Goal: Navigation & Orientation: Go to known website

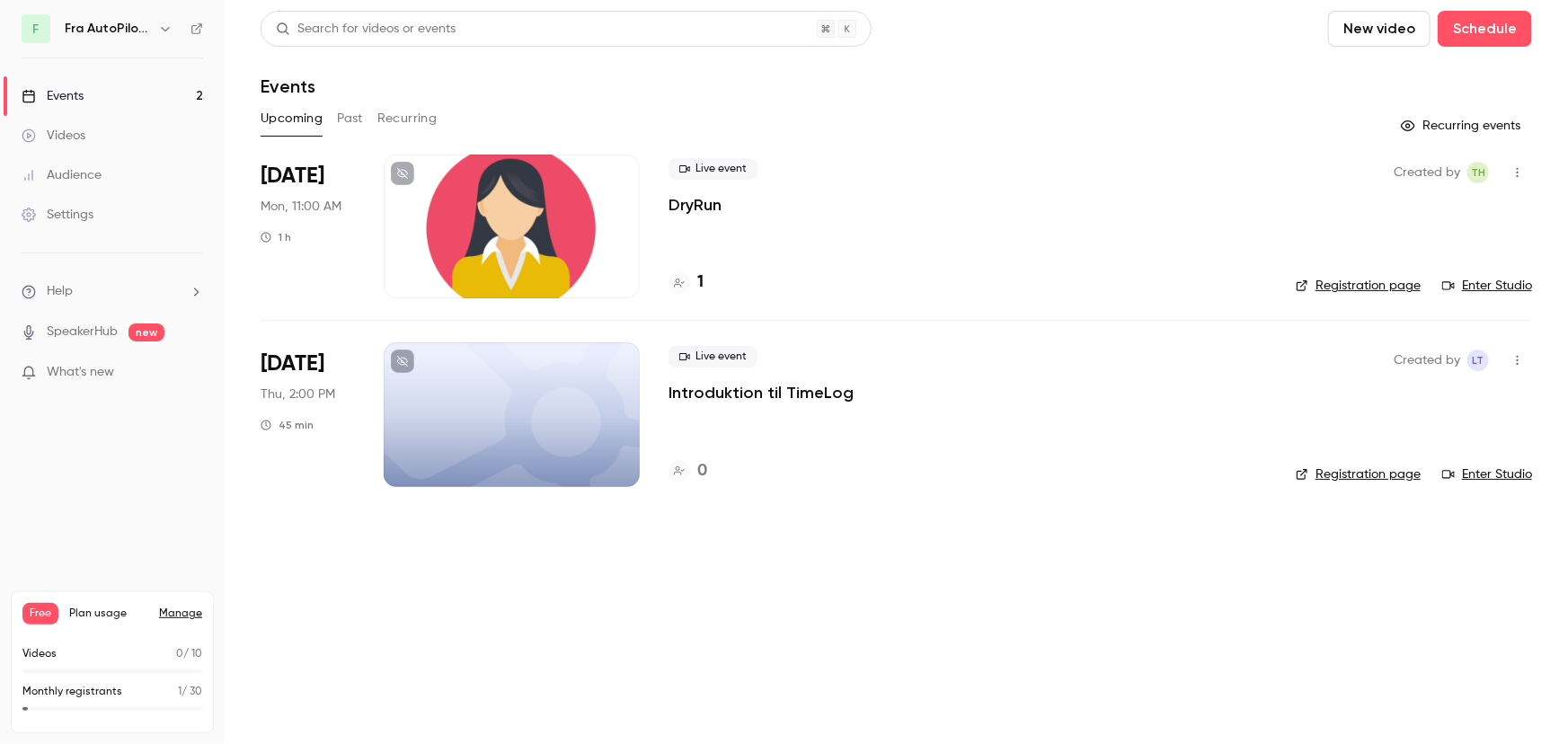
click at [1519, 172] on icon "button" at bounding box center [1517, 172] width 14 height 12
click at [1077, 105] on div at bounding box center [784, 372] width 1568 height 744
click at [1491, 285] on link "Enter Studio" at bounding box center [1487, 286] width 90 height 18
click at [845, 594] on main "Search for videos or events New video Schedule Events Upcoming Past Recurring R…" at bounding box center [896, 372] width 1343 height 744
click at [103, 330] on link "SpeakerHub" at bounding box center [82, 332] width 71 height 19
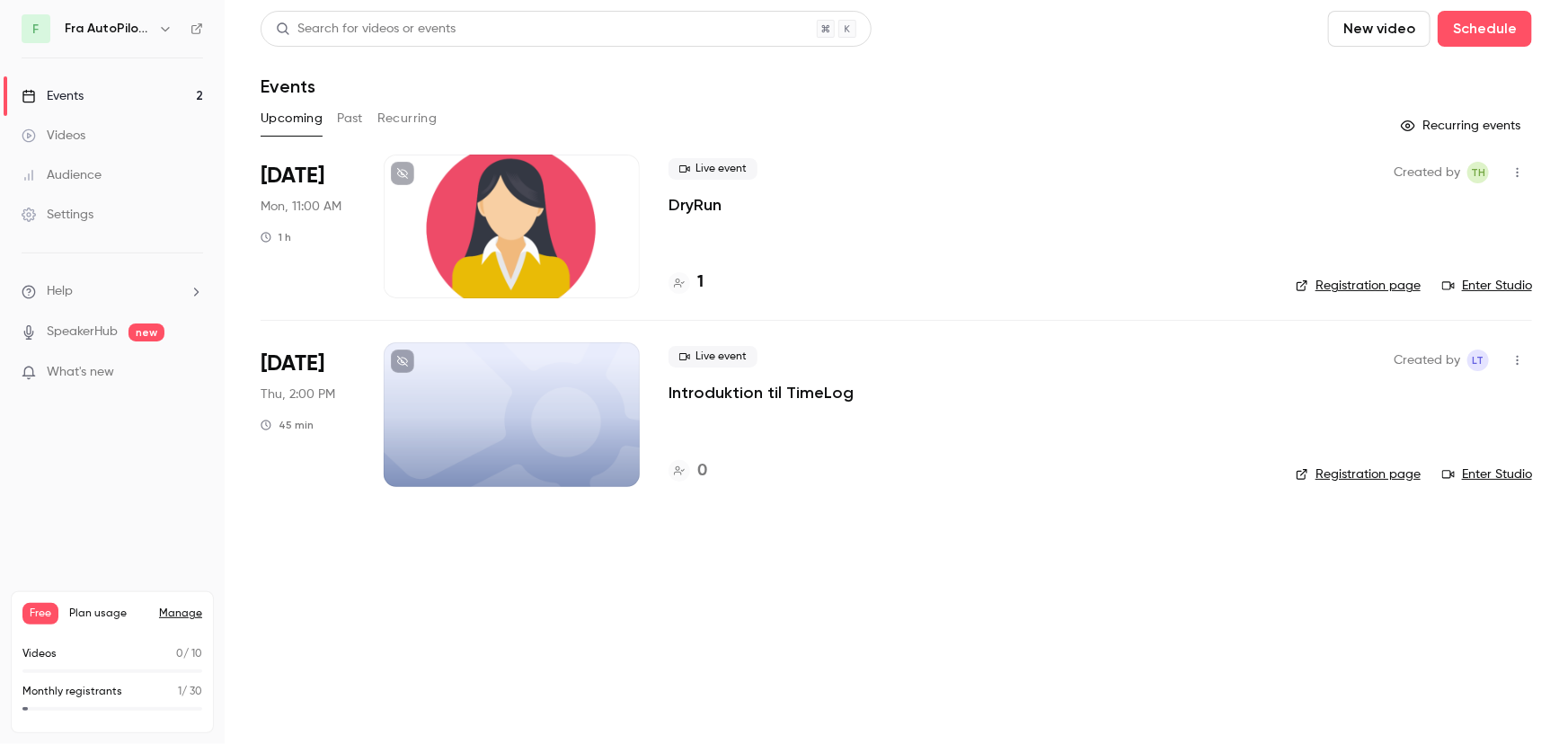
click at [764, 625] on main "Search for videos or events New video Schedule Events Upcoming Past Recurring R…" at bounding box center [896, 372] width 1343 height 744
click at [1059, 647] on main "Search for videos or events New video Schedule Events Upcoming Past Recurring R…" at bounding box center [896, 372] width 1343 height 744
